Goal: Task Accomplishment & Management: Manage account settings

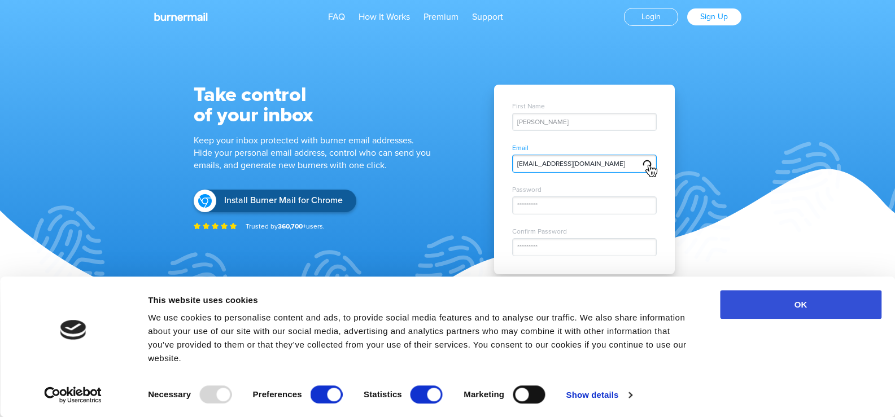
click at [782, 307] on button "OK" at bounding box center [801, 304] width 162 height 29
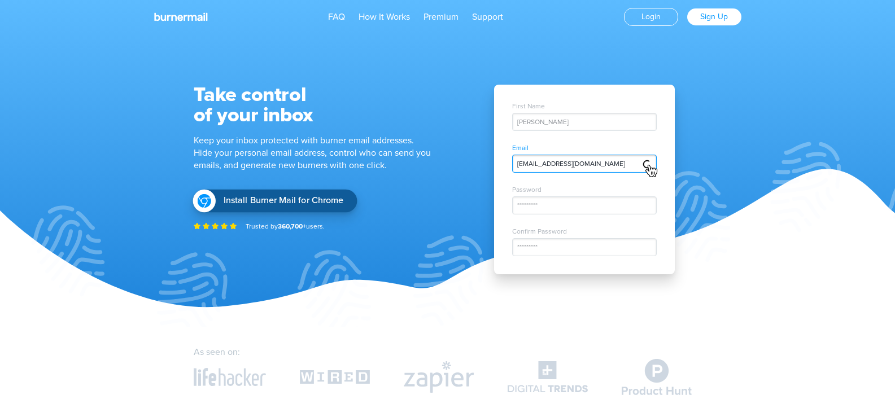
click at [274, 200] on span "Install Burner Mail for Chrome" at bounding box center [284, 200] width 120 height 11
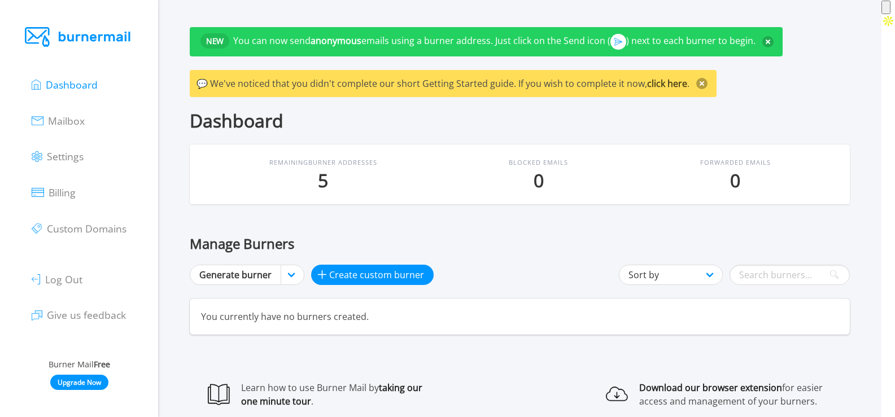
click at [698, 85] on button at bounding box center [702, 83] width 11 height 11
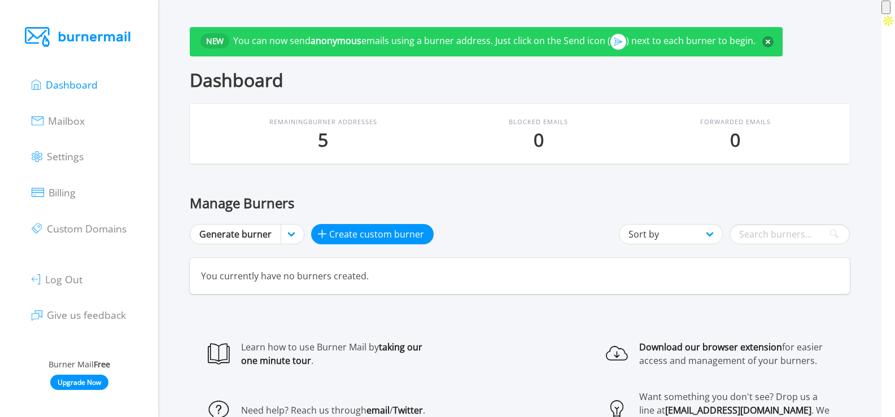
click at [768, 38] on button at bounding box center [768, 41] width 11 height 11
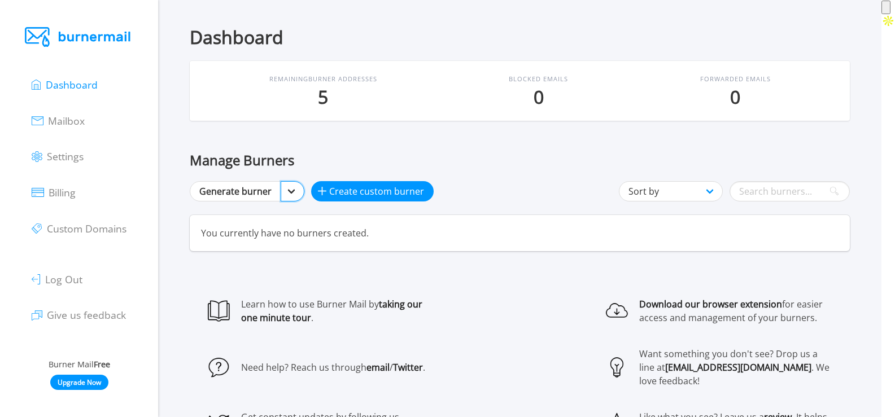
click at [293, 189] on select "Generate burner nicoric.com more domains" at bounding box center [293, 191] width 24 height 20
click at [288, 190] on select "Generate burner nicoric.com more domains" at bounding box center [293, 191] width 24 height 20
click at [356, 190] on span "Create custom burner" at bounding box center [376, 192] width 95 height 14
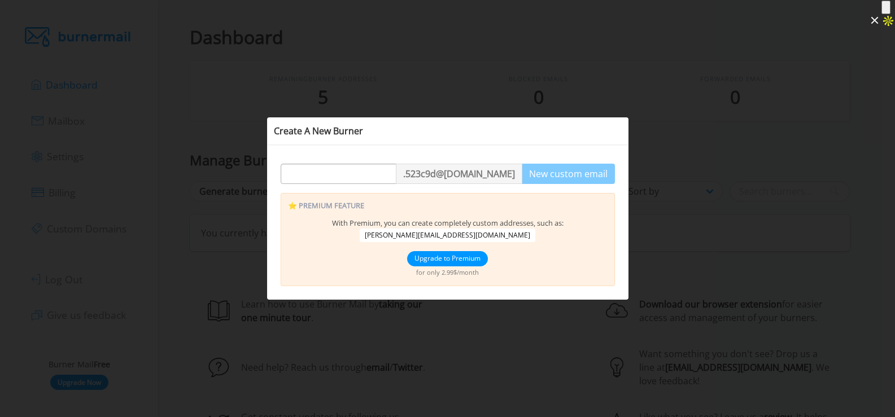
click at [482, 178] on p ". 523c9d @nicoric.com" at bounding box center [459, 174] width 127 height 20
click at [730, 115] on div at bounding box center [447, 208] width 895 height 417
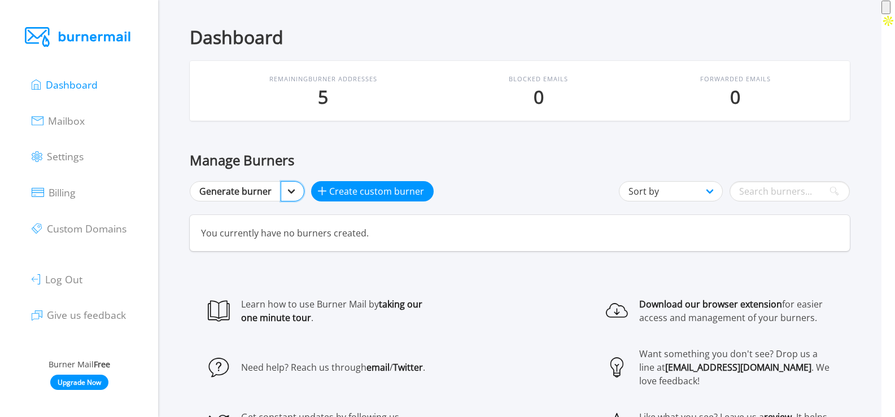
click at [290, 191] on select "Generate burner nicoric.com more domains" at bounding box center [293, 191] width 24 height 20
click at [281, 181] on select "Generate burner nicoric.com more domains" at bounding box center [293, 191] width 24 height 20
select select "-1"
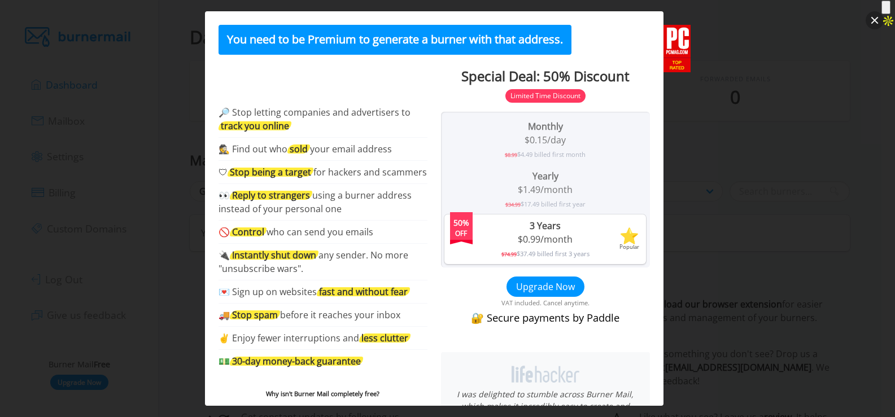
click at [878, 20] on button "close" at bounding box center [875, 20] width 18 height 18
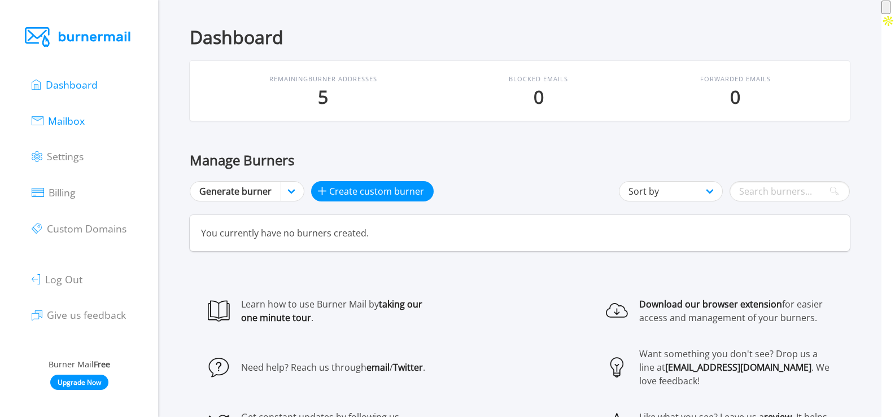
click at [71, 117] on span "Mailbox" at bounding box center [66, 121] width 37 height 14
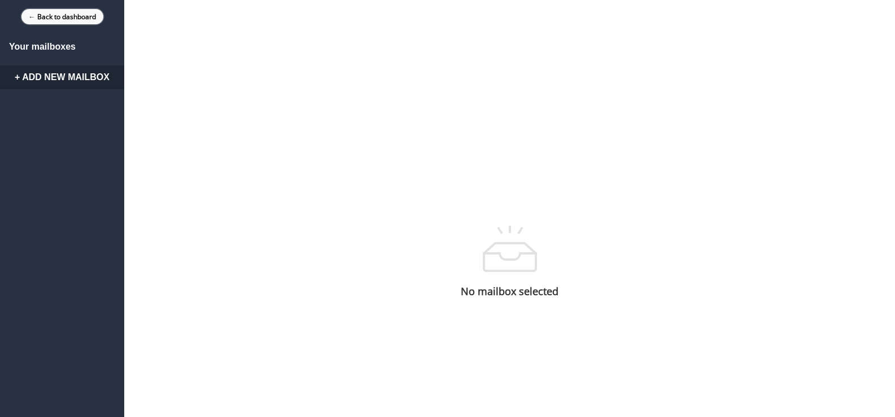
click at [31, 18] on link "← Back to dashboard" at bounding box center [62, 16] width 82 height 15
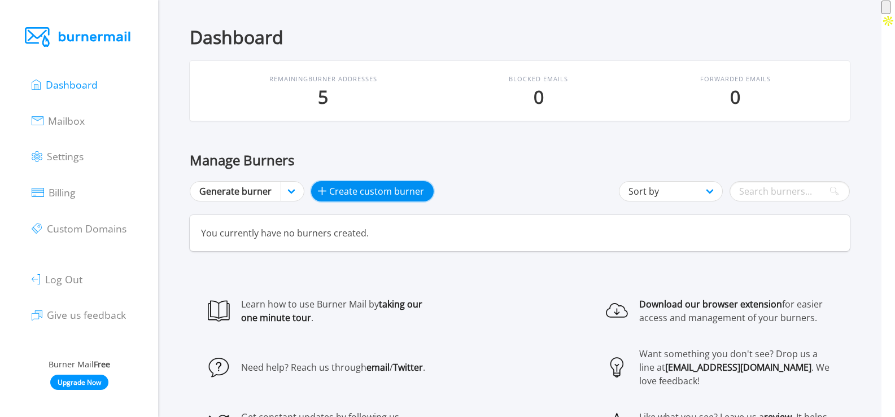
click at [332, 193] on span "Create custom burner" at bounding box center [376, 192] width 95 height 14
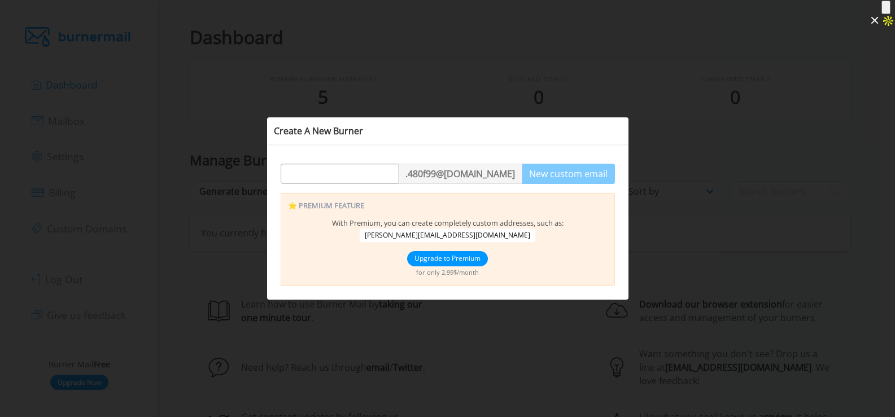
click at [315, 179] on input "text" at bounding box center [339, 174] width 117 height 20
click at [312, 173] on input "text" at bounding box center [339, 174] width 117 height 20
type input "avinash"
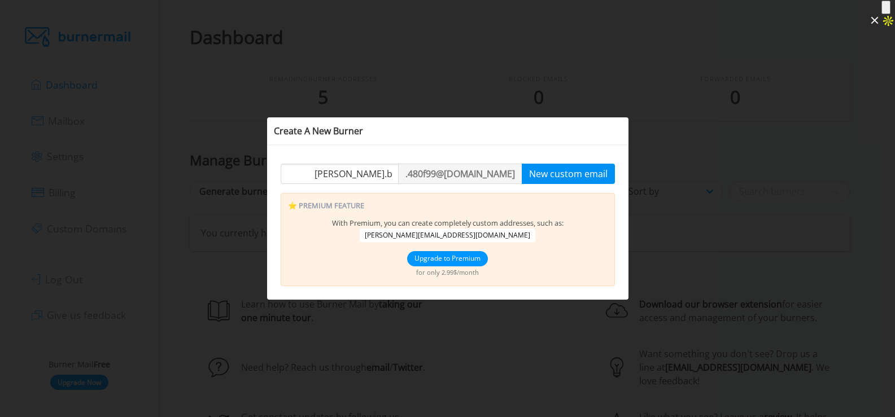
type input "meghan.b"
click at [568, 175] on button "New custom email" at bounding box center [568, 174] width 93 height 20
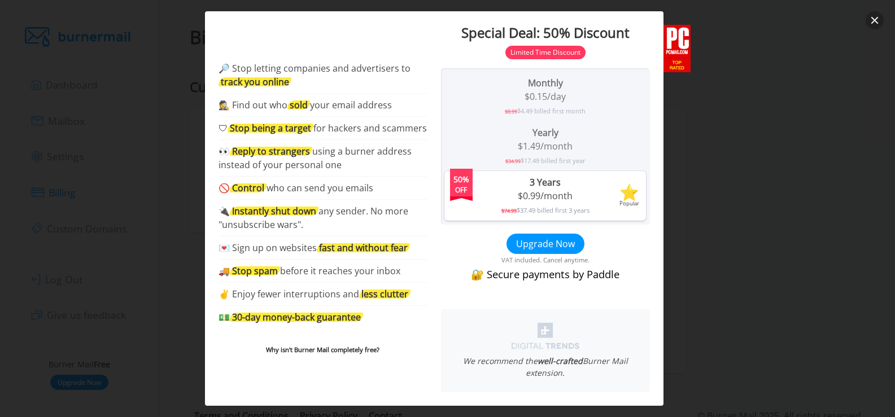
click at [874, 20] on button "close" at bounding box center [875, 20] width 18 height 18
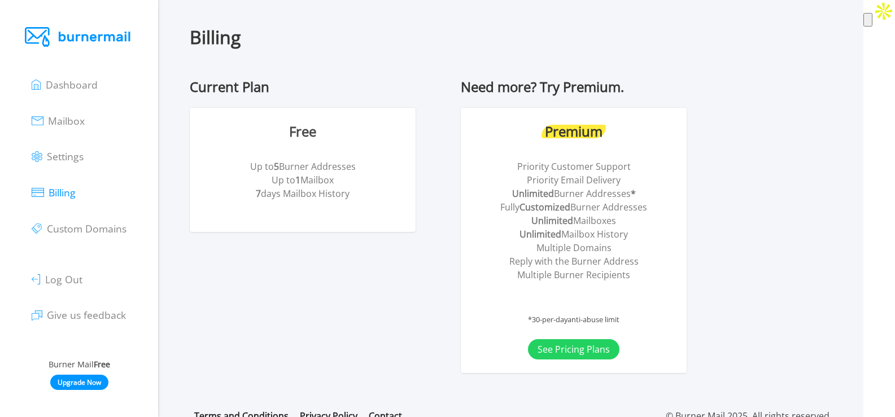
click at [342, 158] on div "Free Up to 5 Burner Addresses Up to 1 Mailbox 7 days Mailbox History" at bounding box center [302, 169] width 199 height 97
click at [281, 145] on div "Free Up to 5 Burner Addresses Up to 1 Mailbox 7 days Mailbox History" at bounding box center [302, 169] width 199 height 97
click at [80, 116] on span "Mailbox" at bounding box center [66, 121] width 37 height 14
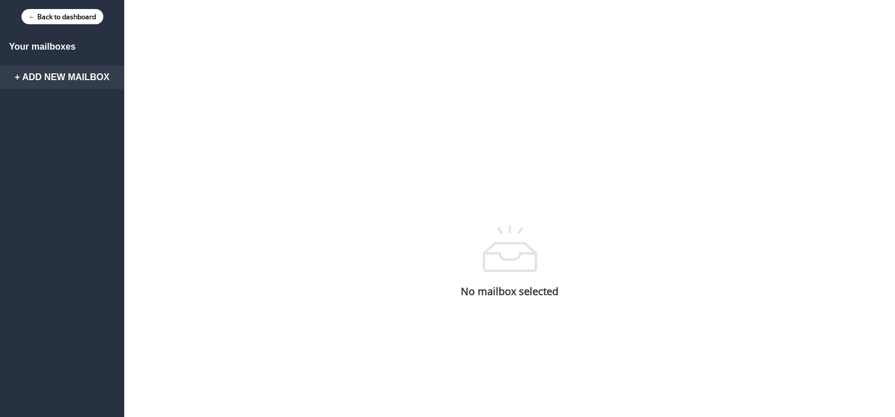
click at [75, 78] on link "+ Add New Mailbox" at bounding box center [62, 78] width 124 height 24
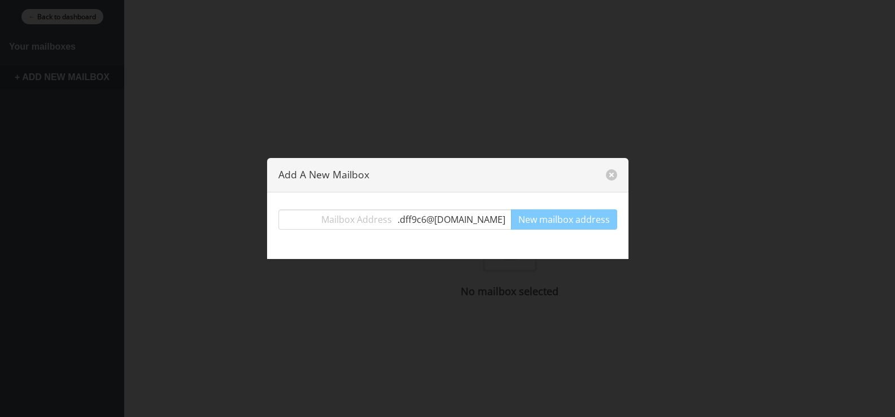
click at [602, 171] on p "Add A New Mailbox" at bounding box center [442, 175] width 328 height 10
click at [609, 170] on button "close" at bounding box center [611, 174] width 11 height 11
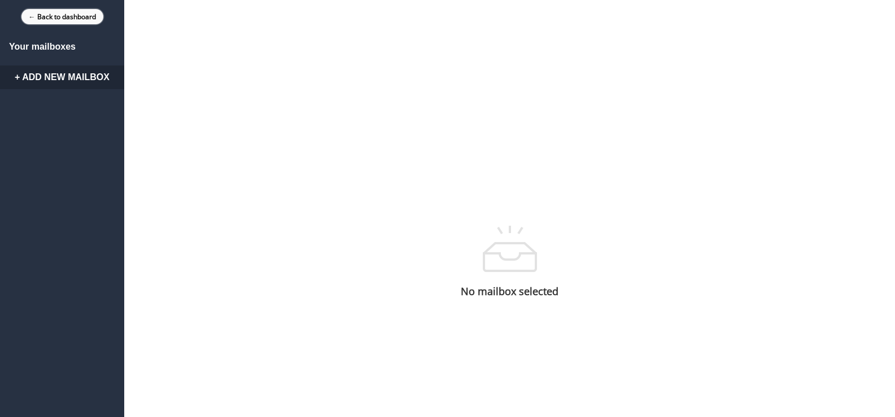
click at [72, 14] on link "← Back to dashboard" at bounding box center [62, 16] width 82 height 15
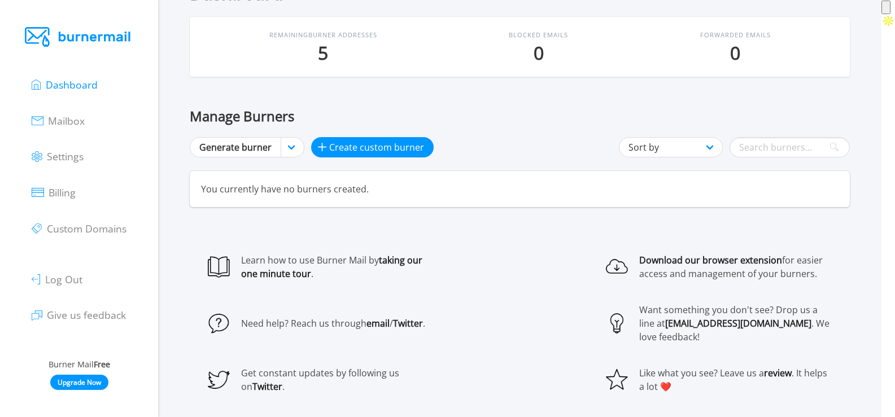
scroll to position [80, 0]
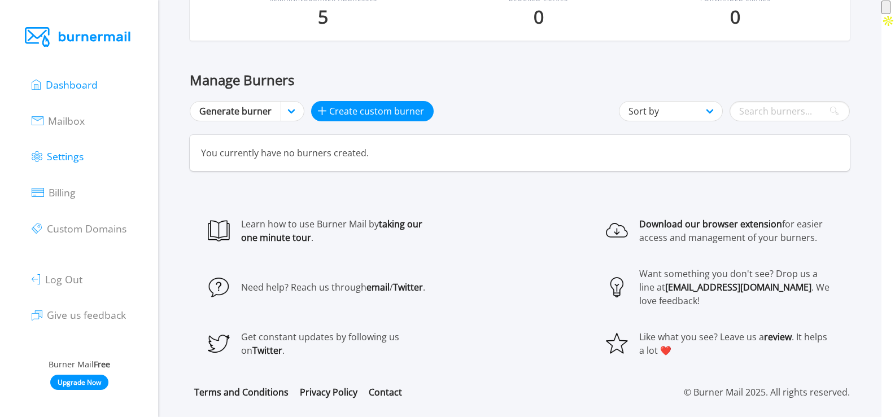
click at [75, 159] on span "Settings" at bounding box center [65, 157] width 37 height 14
